Goal: Task Accomplishment & Management: Manage account settings

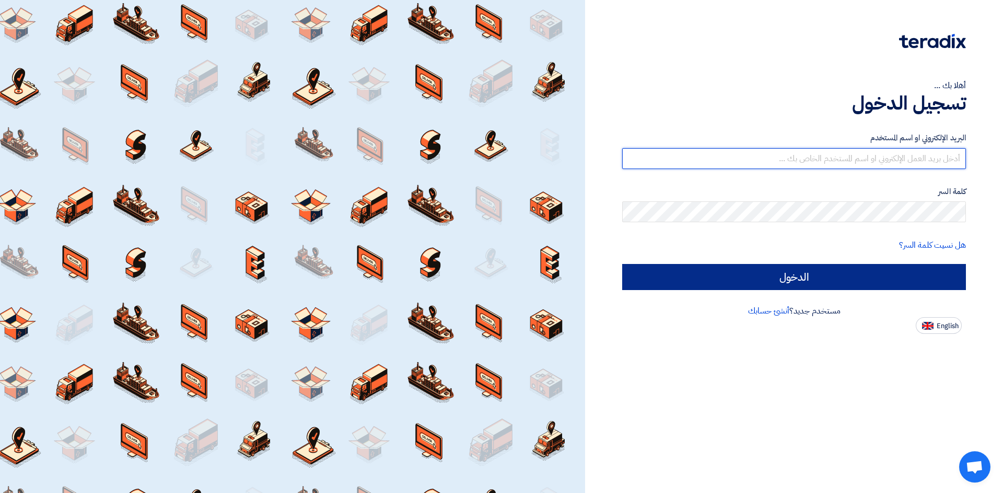
type input "[PERSON_NAME][EMAIL_ADDRESS][DOMAIN_NAME]"
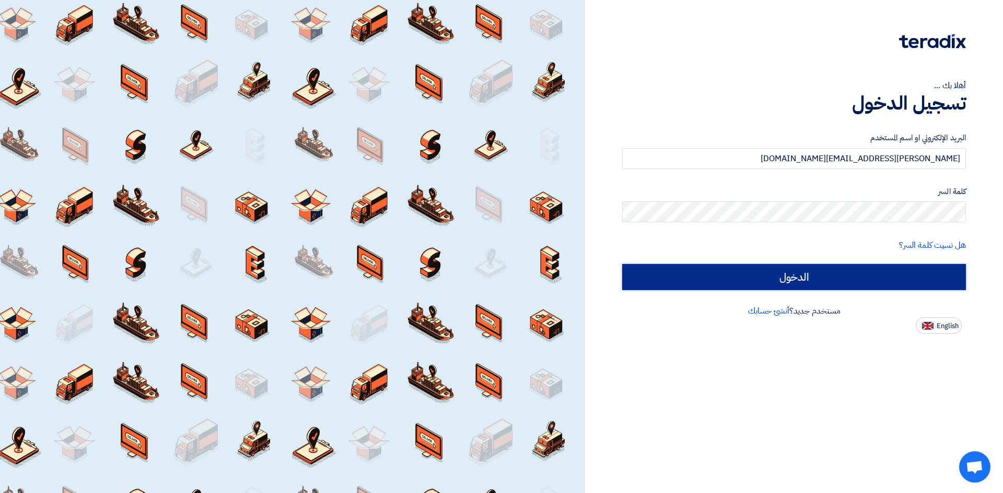
click at [774, 274] on input "الدخول" at bounding box center [794, 277] width 344 height 26
type input "Sign in"
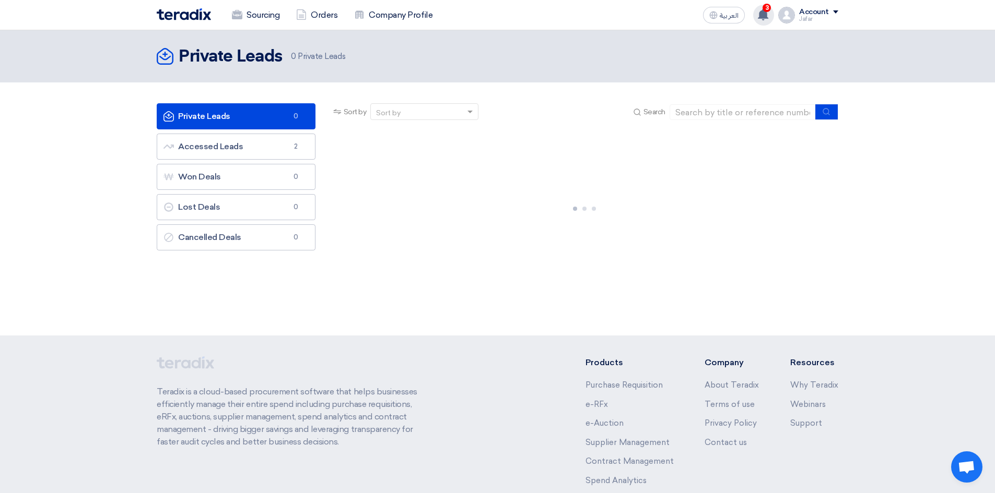
click at [761, 17] on use at bounding box center [763, 14] width 10 height 11
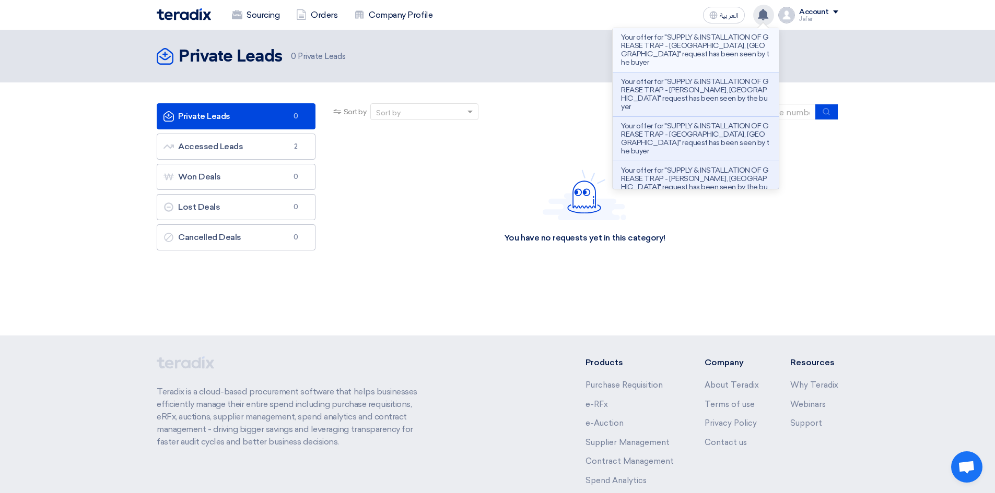
click at [714, 53] on p "Your offer for "SUPPLY & INSTALLATION OF GREASE TRAP - [GEOGRAPHIC_DATA], [GEOG…" at bounding box center [695, 49] width 149 height 33
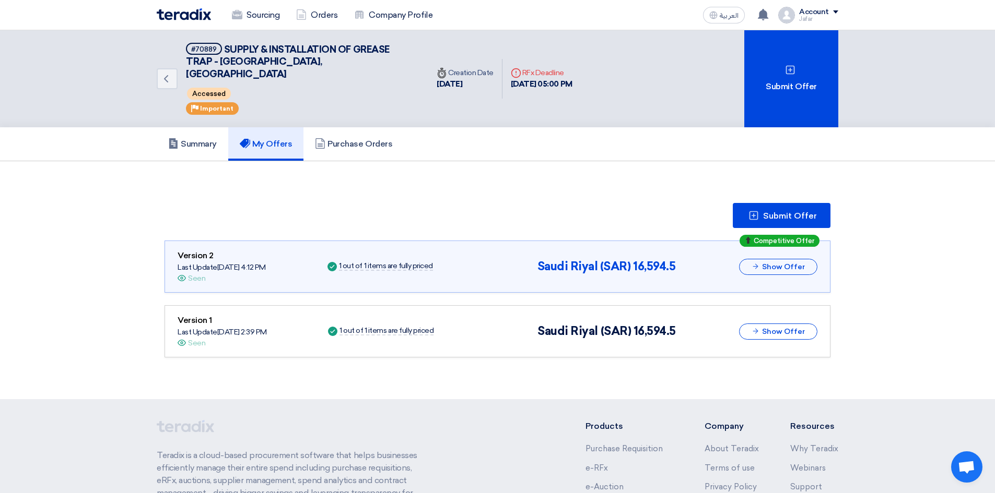
scroll to position [8, 0]
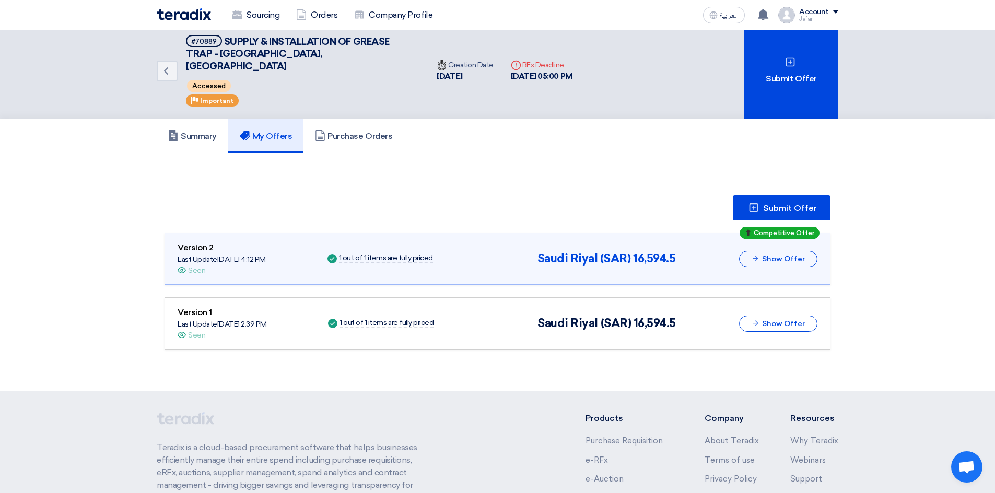
click at [170, 16] on img at bounding box center [184, 14] width 54 height 12
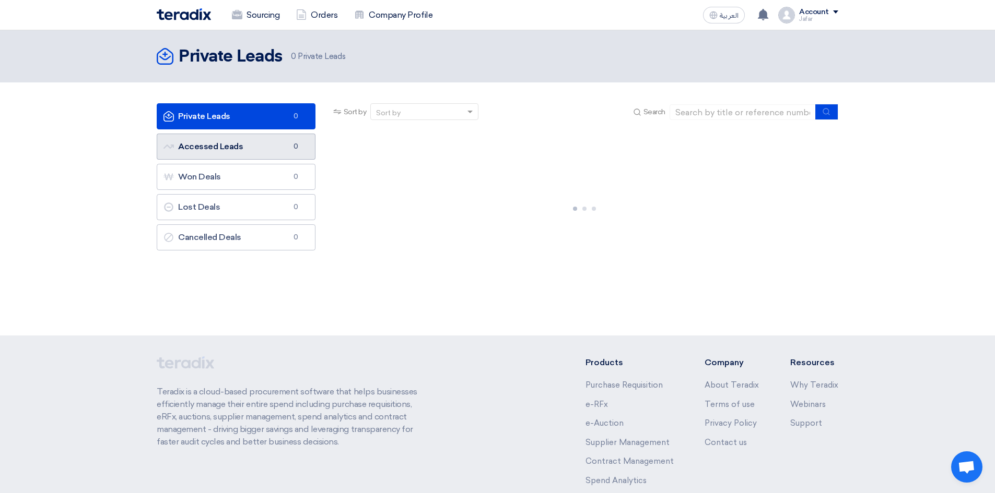
click at [182, 148] on link "Accessed Leads Accessed Leads 0" at bounding box center [236, 147] width 159 height 26
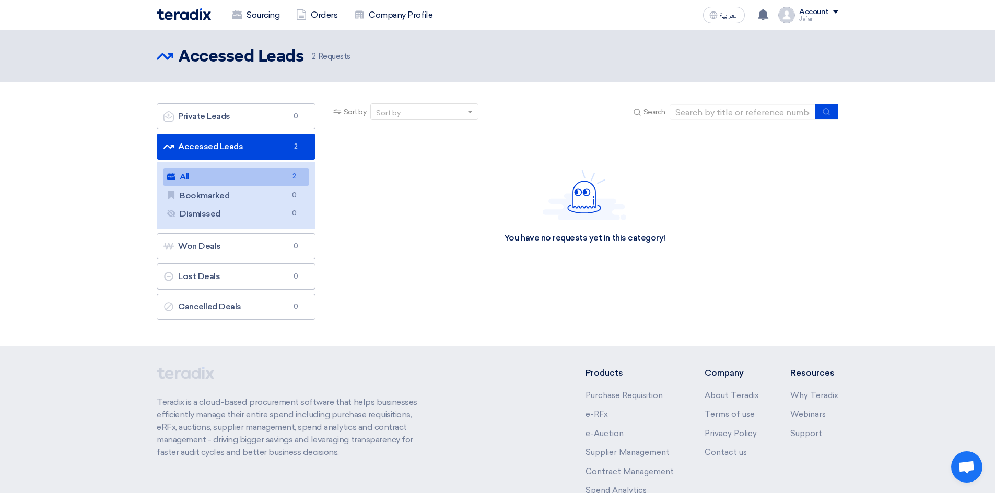
click at [282, 174] on link "All All 2" at bounding box center [236, 177] width 146 height 18
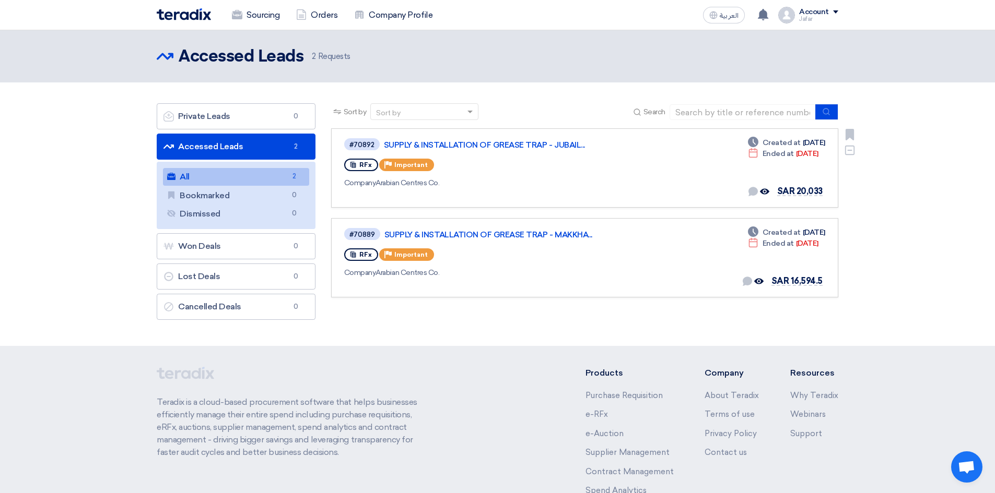
click at [586, 180] on div "Company Arabian Centres Co." at bounding box center [495, 183] width 303 height 11
click at [445, 150] on div "#70892 SUPPLY & INSTALLATION OF GREASE TRAP - JUBAIL..." at bounding box center [495, 144] width 303 height 14
drag, startPoint x: 777, startPoint y: 180, endPoint x: 826, endPoint y: 199, distance: 51.6
click at [826, 199] on link "#70892 SUPPLY & INSTALLATION OF GREASE TRAP - JUBAIL... RFx Priority Important …" at bounding box center [584, 167] width 507 height 79
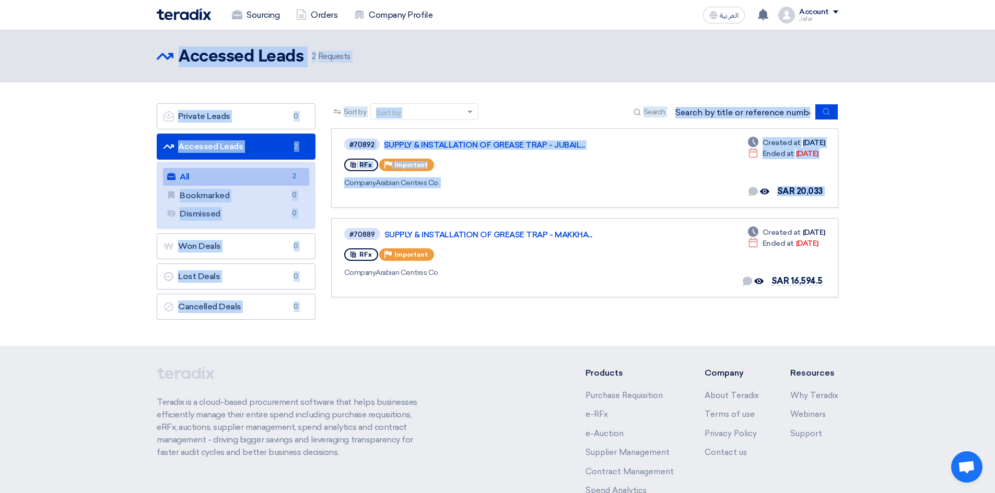
drag, startPoint x: 826, startPoint y: 199, endPoint x: 312, endPoint y: 71, distance: 529.0
click at [227, 74] on div "Accessed Leads Accessed Leads 2 Requests" at bounding box center [497, 188] width 995 height 316
click at [515, 98] on section "Private Leads Private Leads 0 Accessed Leads Accessed Leads 2 All All 2 Bookmar…" at bounding box center [497, 214] width 995 height 264
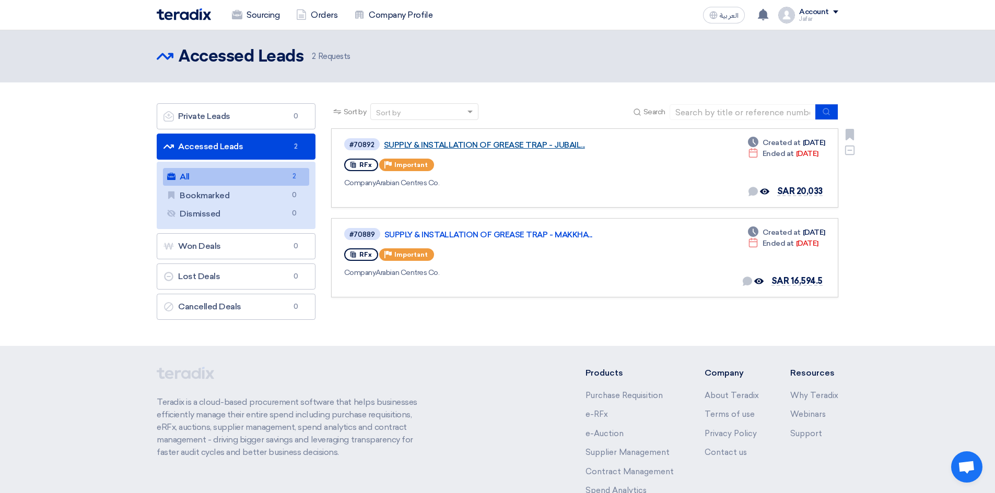
click at [429, 140] on link "SUPPLY & INSTALLATION OF GREASE TRAP - JUBAIL..." at bounding box center [514, 144] width 261 height 9
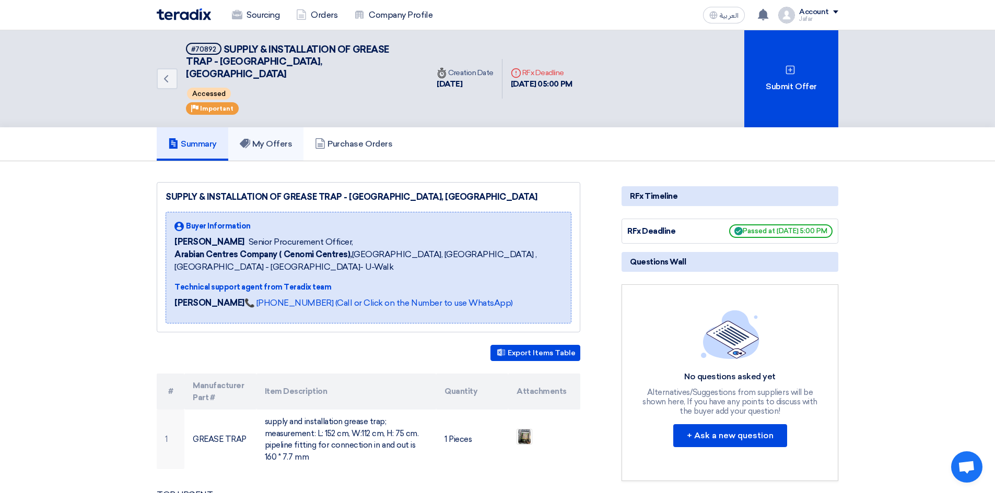
click at [254, 139] on h5 "My Offers" at bounding box center [266, 144] width 53 height 10
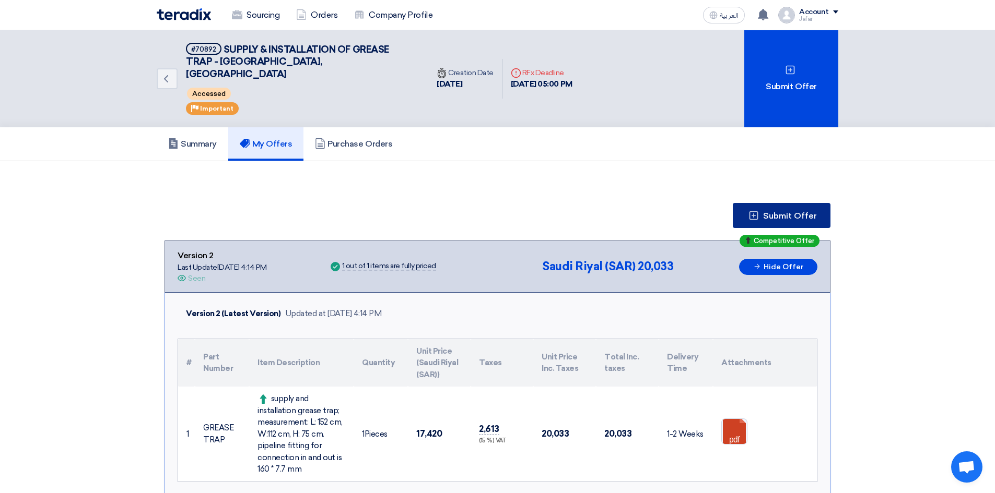
click at [756, 210] on icon at bounding box center [753, 215] width 10 height 10
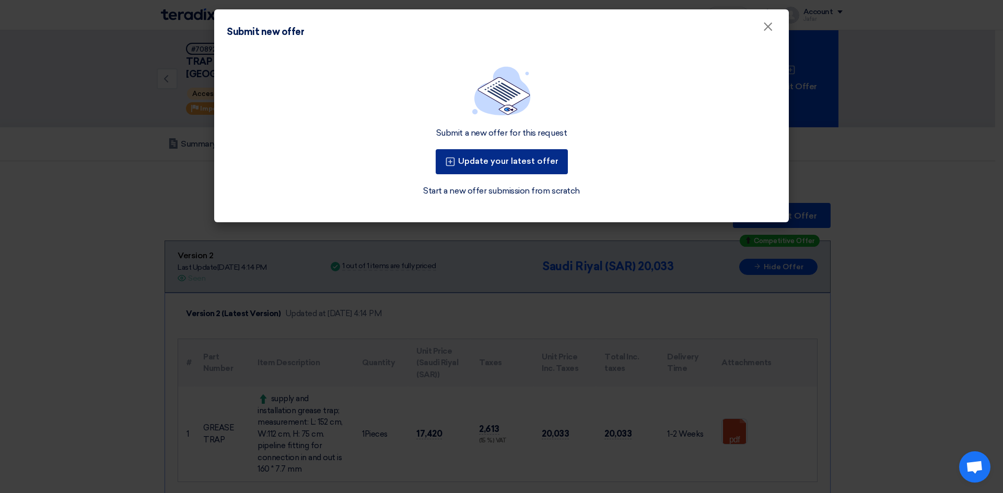
click at [508, 162] on button "Update your latest offer" at bounding box center [501, 161] width 132 height 25
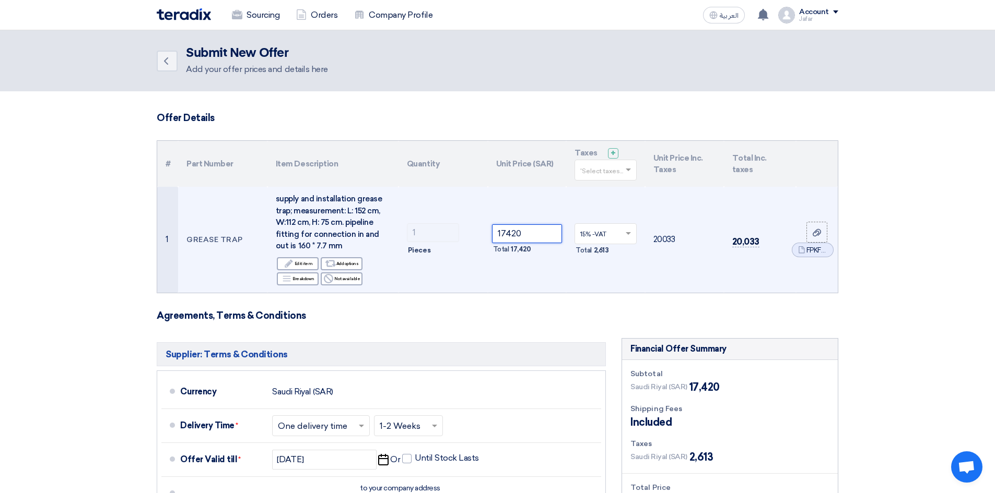
click at [512, 234] on input "17420" at bounding box center [527, 234] width 70 height 19
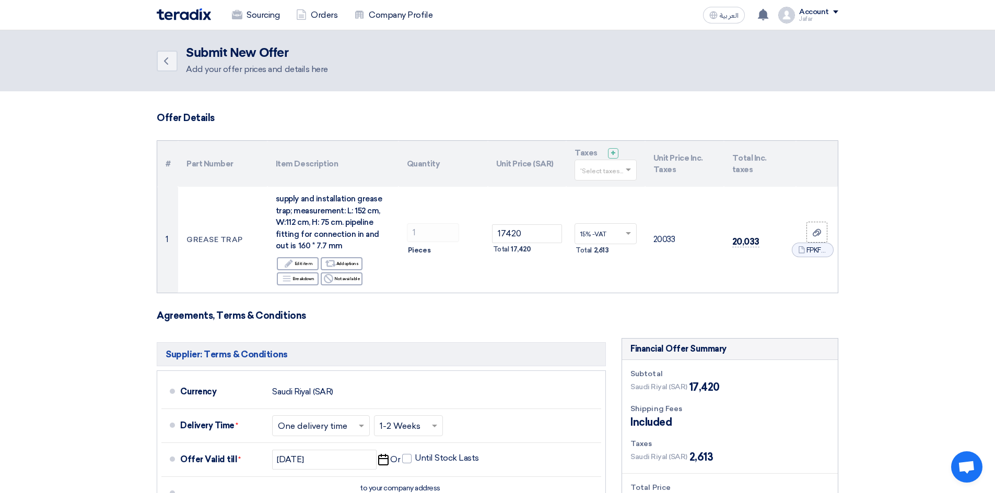
click at [174, 10] on img at bounding box center [184, 14] width 54 height 12
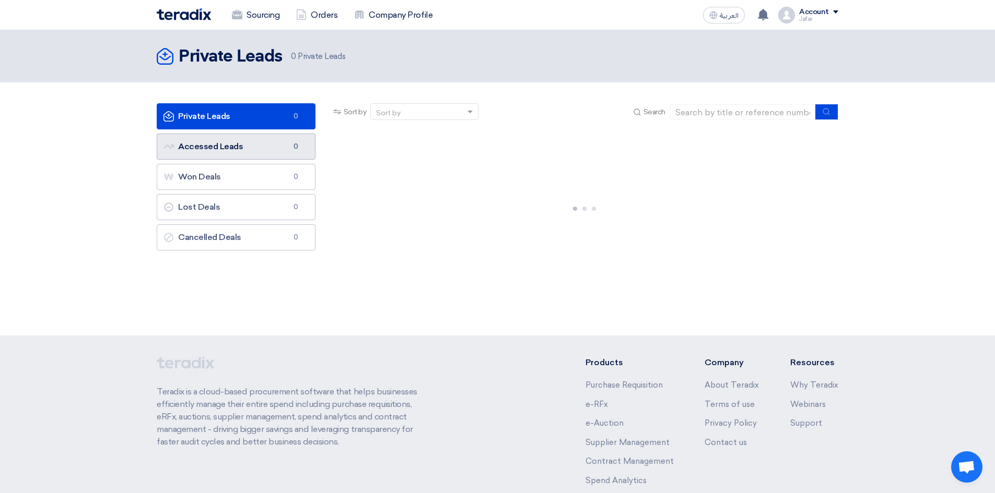
click at [238, 144] on link "Accessed Leads Accessed Leads 0" at bounding box center [236, 147] width 159 height 26
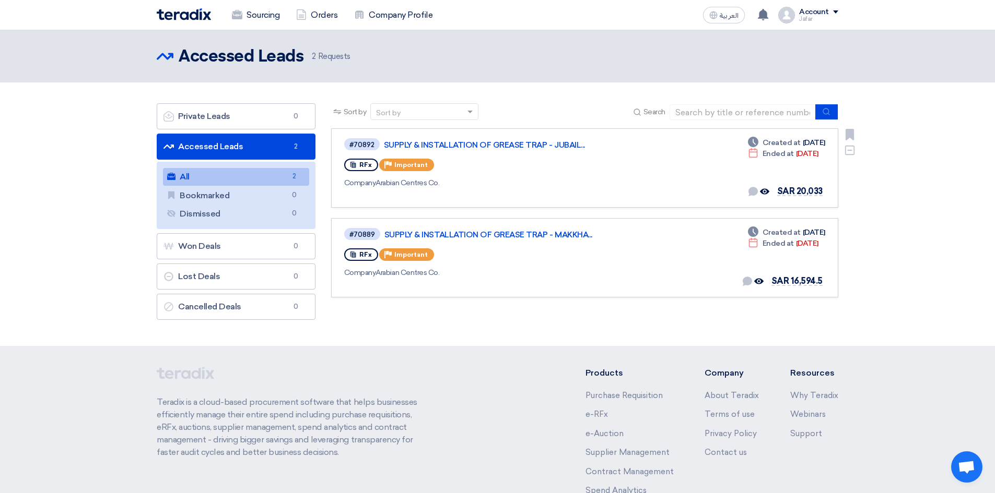
click at [529, 153] on div "#70892 SUPPLY & INSTALLATION OF GREASE TRAP - JUBAIL... RFx Priority Important …" at bounding box center [495, 168] width 303 height 62
click at [528, 148] on link "SUPPLY & INSTALLATION OF GREASE TRAP - JUBAIL..." at bounding box center [514, 144] width 261 height 9
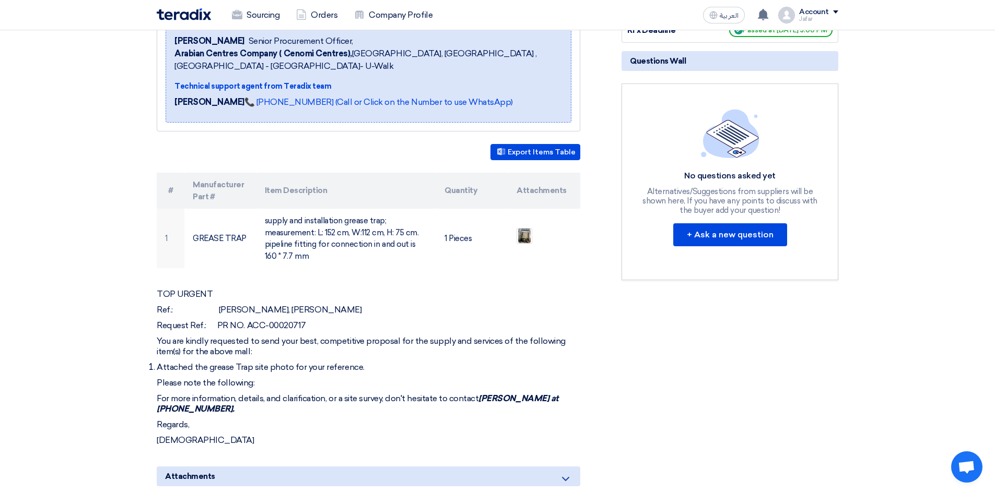
scroll to position [278, 0]
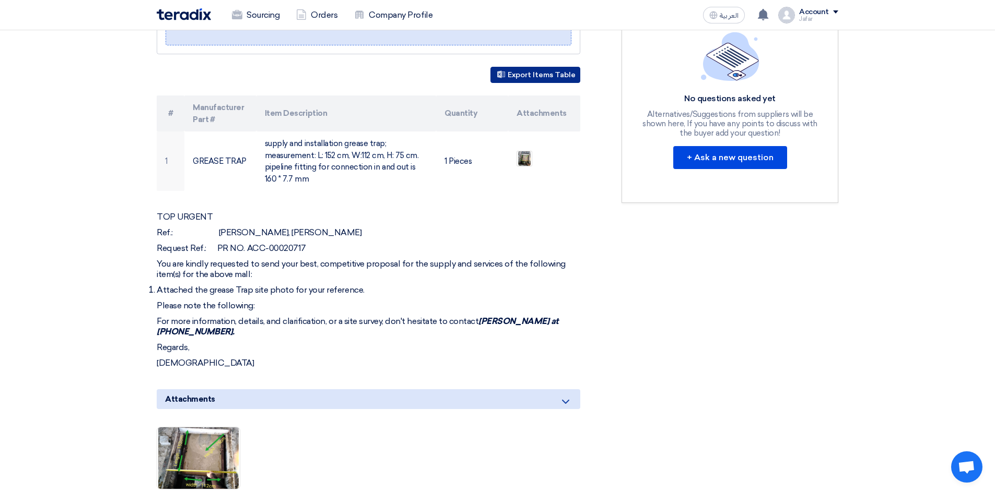
click at [541, 67] on button "Export Items Table" at bounding box center [535, 75] width 90 height 16
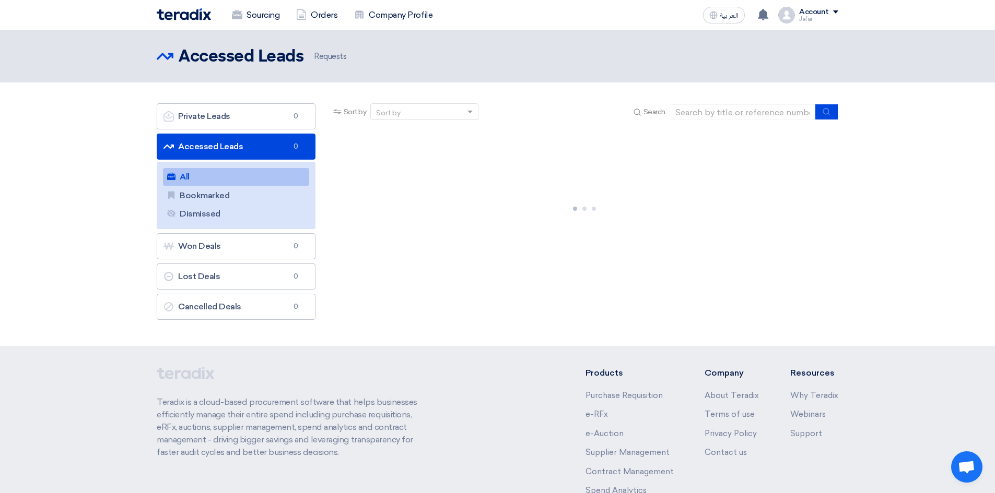
click at [234, 145] on link "Accessed Leads Accessed Leads 0" at bounding box center [236, 147] width 159 height 26
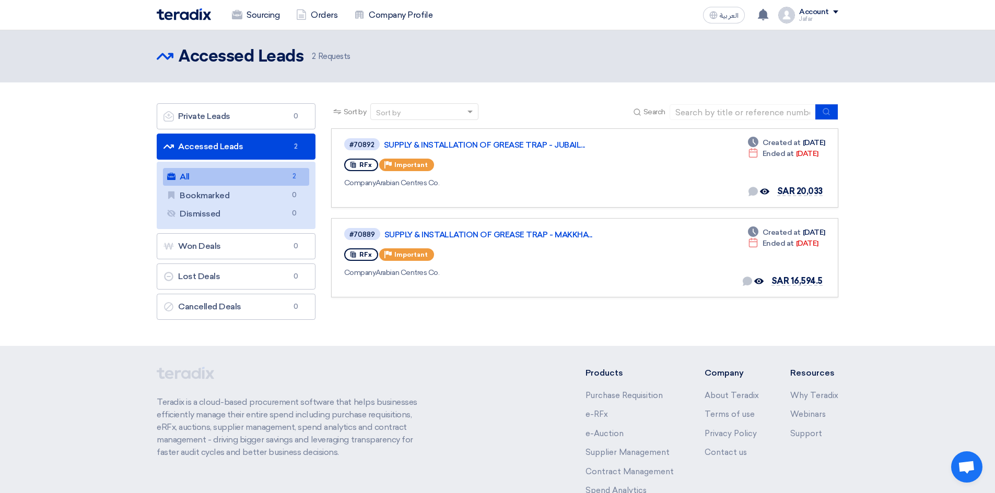
click at [292, 179] on span "2" at bounding box center [294, 176] width 13 height 11
click at [497, 235] on link "SUPPLY & INSTALLATION OF GREASE TRAP - MAKKHA..." at bounding box center [514, 234] width 261 height 9
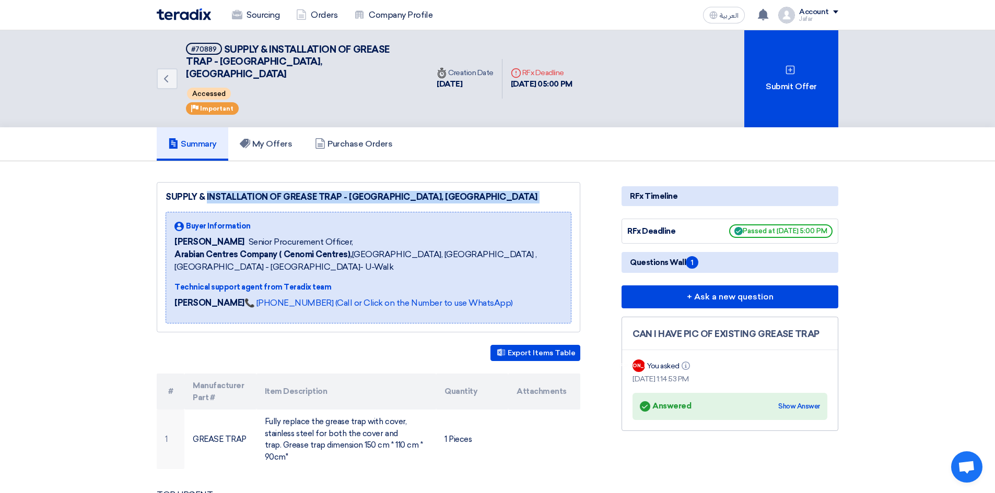
drag, startPoint x: 155, startPoint y: 178, endPoint x: 186, endPoint y: 199, distance: 37.7
click at [186, 199] on div "SUPPLY & INSTALLATION OF GREASE TRAP - [GEOGRAPHIC_DATA], [GEOGRAPHIC_DATA] Buy…" at bounding box center [381, 487] width 465 height 610
click at [425, 282] on div "Technical support agent from Teradix team" at bounding box center [368, 287] width 388 height 11
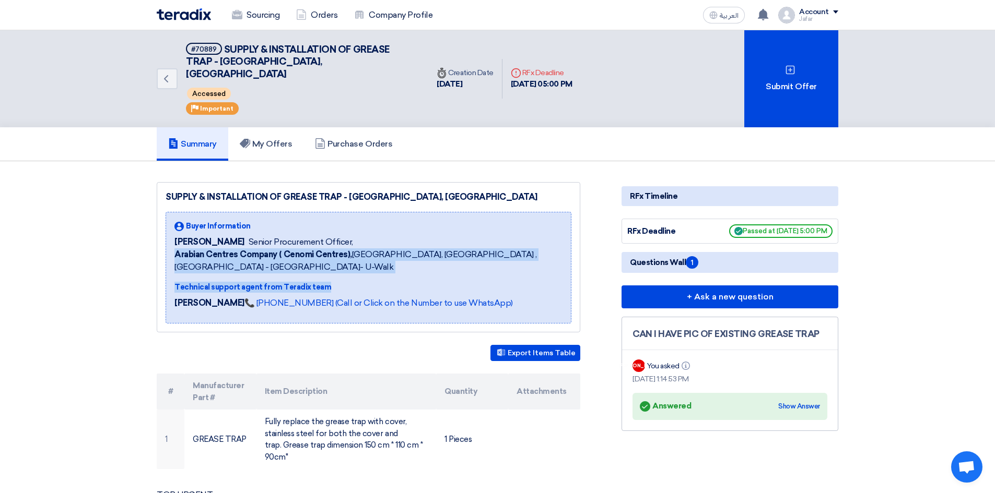
drag, startPoint x: 425, startPoint y: 273, endPoint x: 363, endPoint y: 243, distance: 68.4
click at [365, 244] on div "Buyer Information [PERSON_NAME] Senior Procurement Officer, Arabian Centres Com…" at bounding box center [368, 268] width 388 height 94
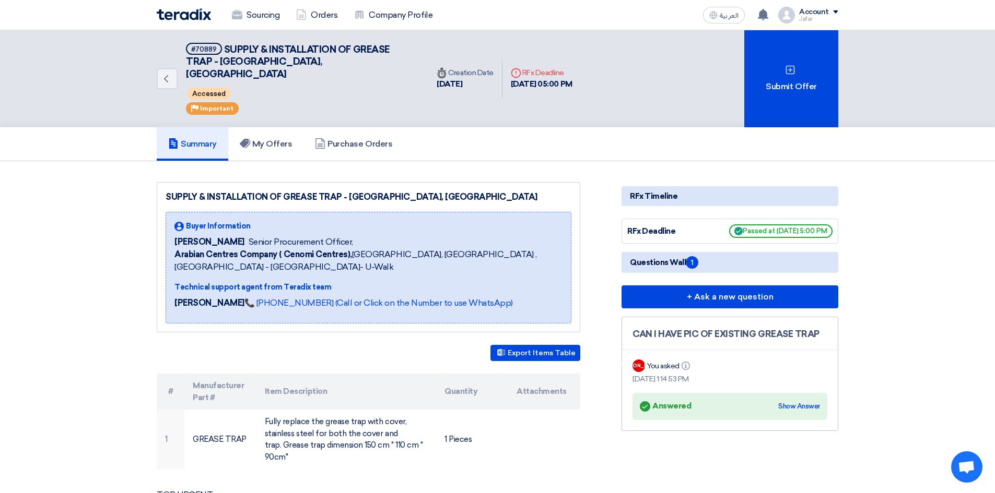
click at [357, 236] on div "[PERSON_NAME] Senior Procurement Officer," at bounding box center [368, 242] width 388 height 13
click at [402, 260] on span "Arabian Centres Company ( [GEOGRAPHIC_DATA]), [GEOGRAPHIC_DATA], [GEOGRAPHIC_DA…" at bounding box center [368, 261] width 388 height 25
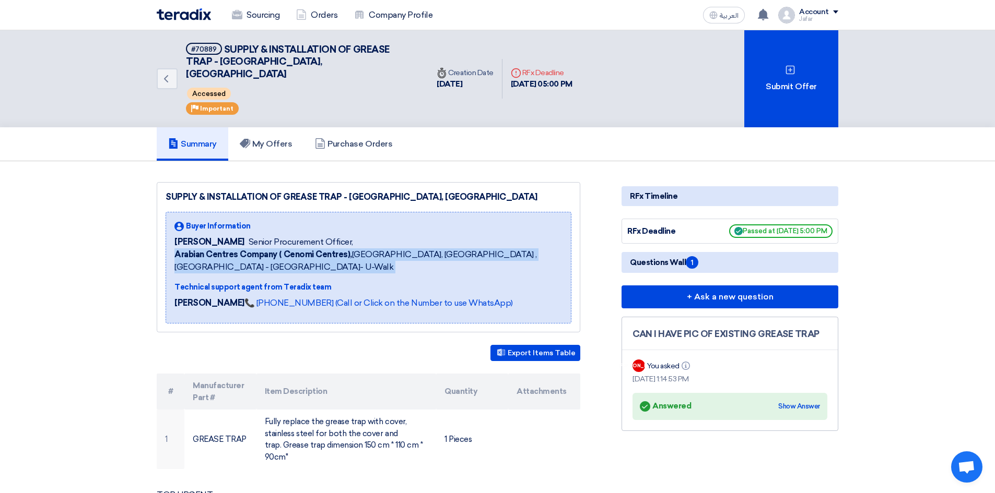
click at [402, 260] on span "Arabian Centres Company ( [GEOGRAPHIC_DATA]), [GEOGRAPHIC_DATA], [GEOGRAPHIC_DA…" at bounding box center [368, 261] width 388 height 25
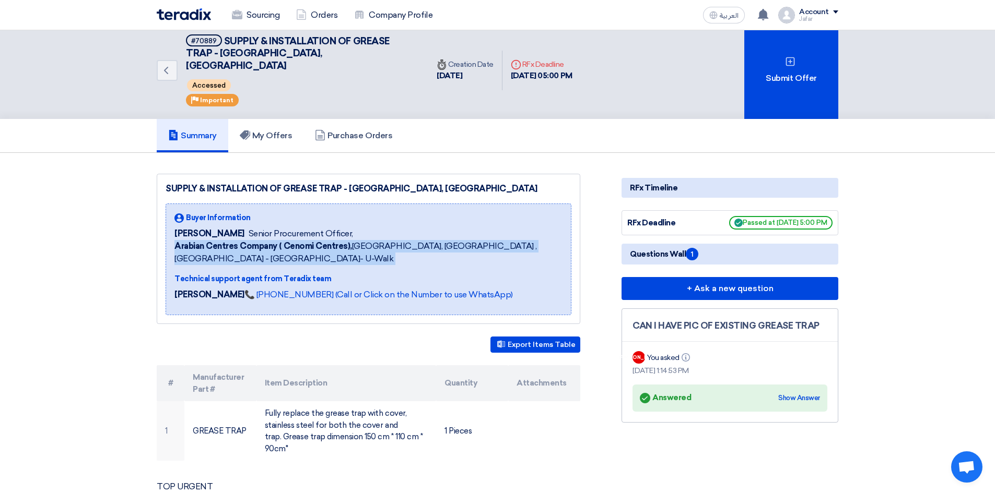
scroll to position [139, 0]
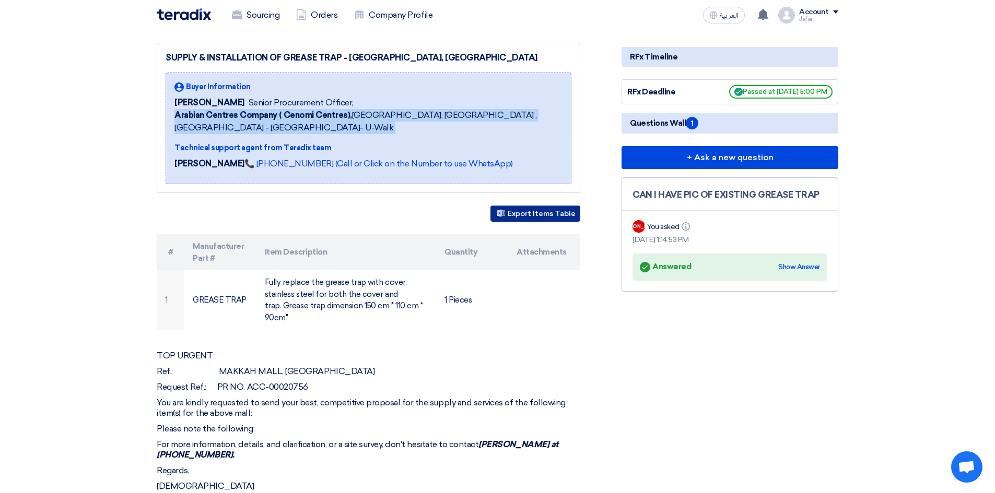
click at [535, 206] on button "Export Items Table" at bounding box center [535, 214] width 90 height 16
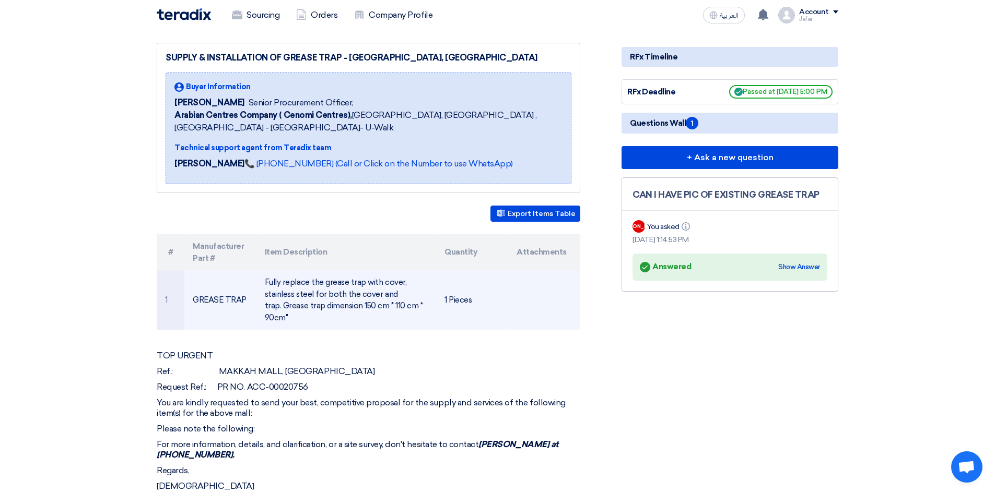
click at [300, 282] on td "Fully replace the grease trap with cover, stainless steel for both the cover an…" at bounding box center [346, 300] width 180 height 60
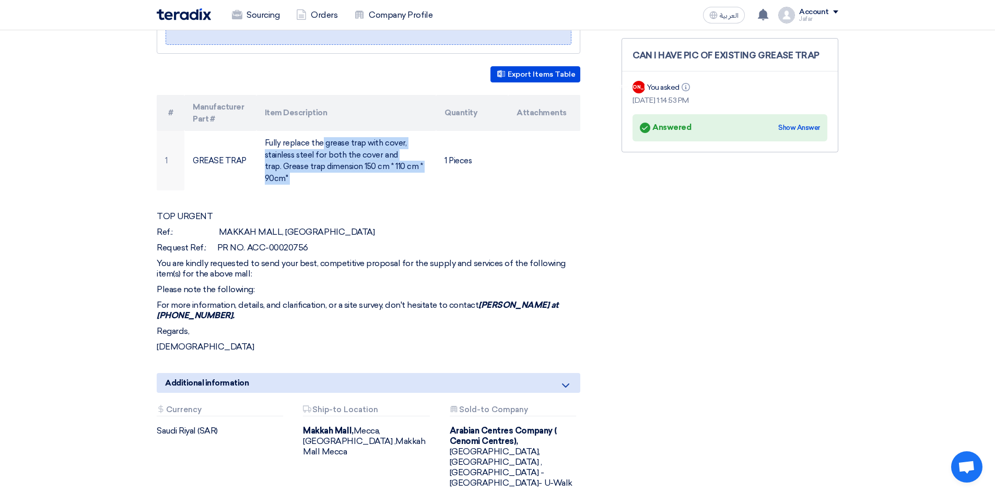
scroll to position [278, 0]
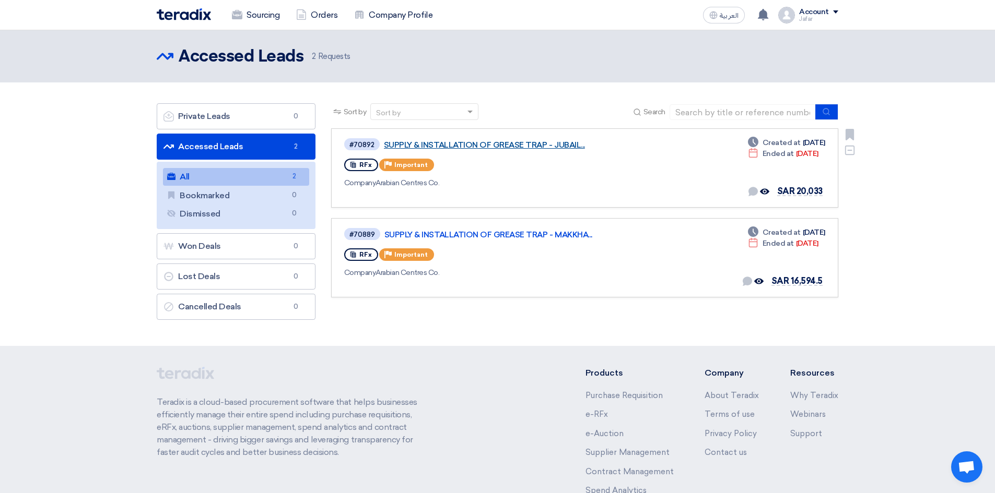
click at [462, 140] on link "SUPPLY & INSTALLATION OF GREASE TRAP - JUBAIL..." at bounding box center [514, 144] width 261 height 9
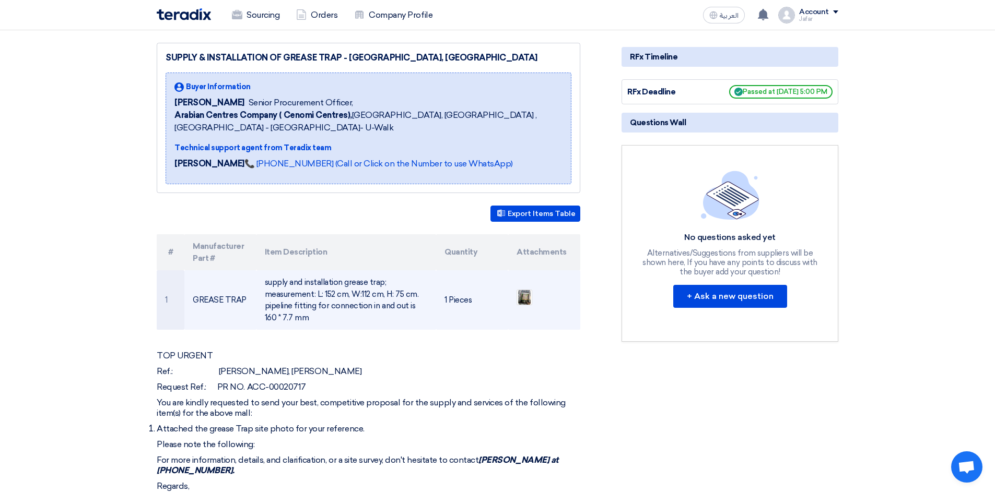
scroll to position [278, 0]
